Goal: Information Seeking & Learning: Learn about a topic

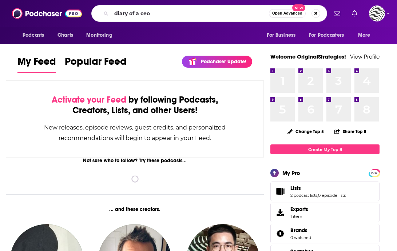
type input "diary of a ceo"
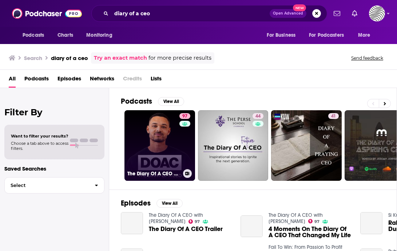
click at [147, 135] on link "97 The Diary Of A CEO with [PERSON_NAME]" at bounding box center [160, 145] width 71 height 71
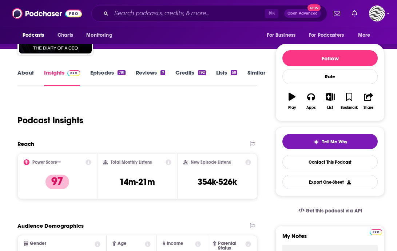
scroll to position [70, 0]
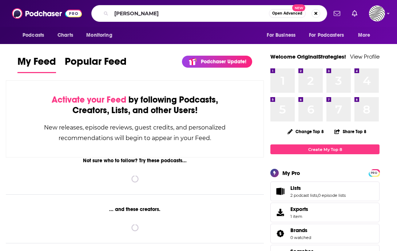
type input "Davina McCall"
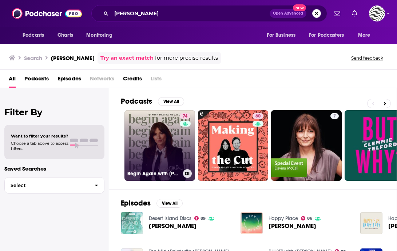
click at [151, 137] on link "74 Begin Again with Davina McCall" at bounding box center [160, 145] width 71 height 71
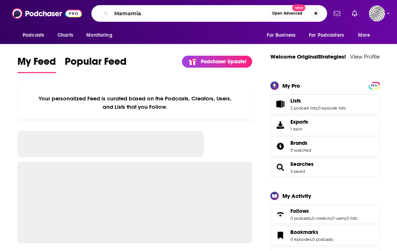
type input "Mamamia"
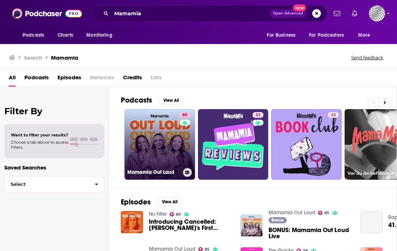
click at [141, 144] on link "85 Mamamia Out Loud" at bounding box center [160, 144] width 71 height 71
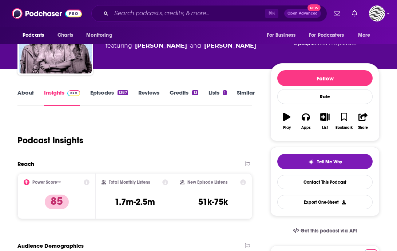
scroll to position [121, 0]
